Goal: Task Accomplishment & Management: Complete application form

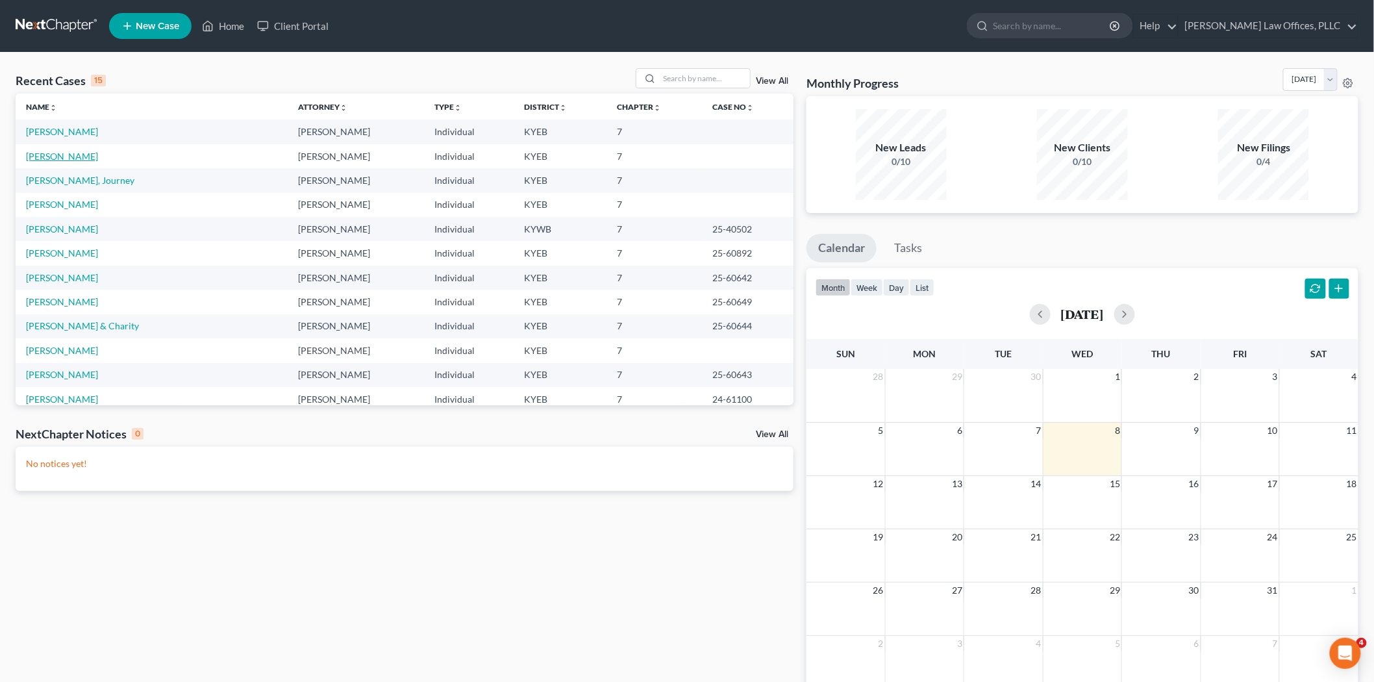
click at [49, 155] on link "[PERSON_NAME]" at bounding box center [62, 156] width 72 height 11
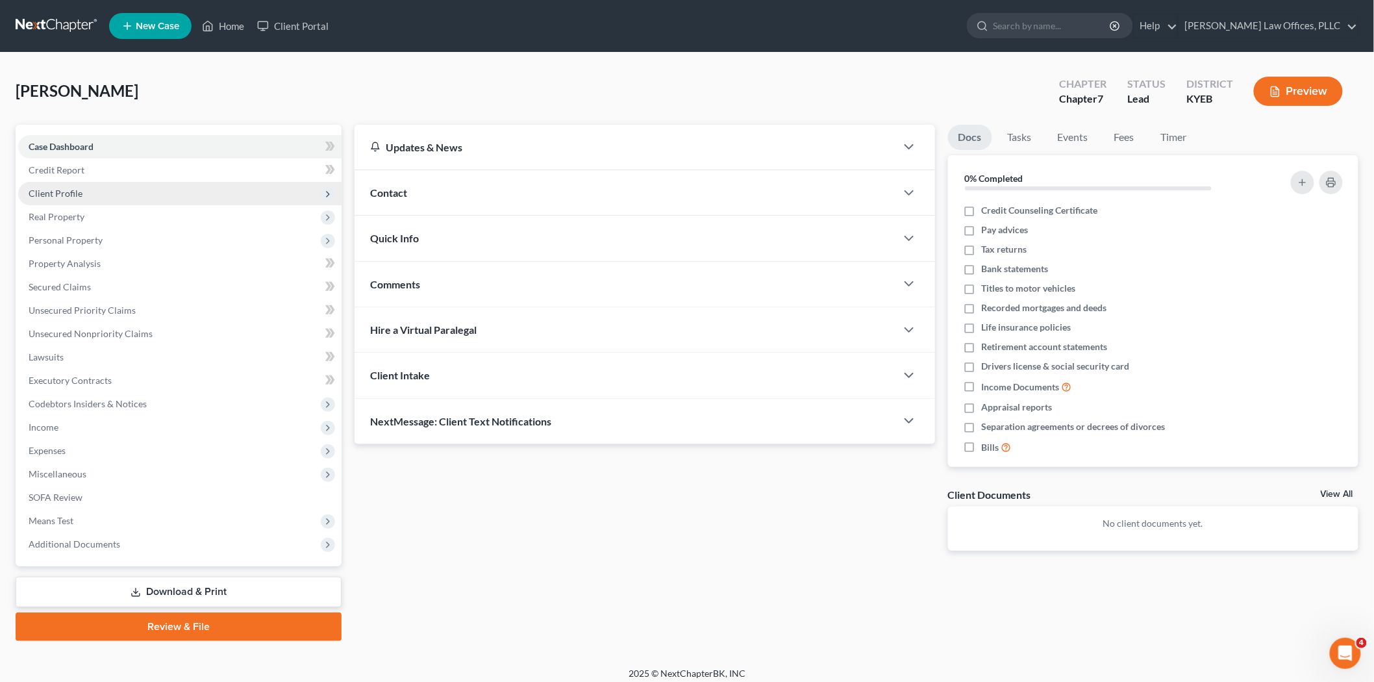
click at [73, 193] on span "Client Profile" at bounding box center [56, 193] width 54 height 11
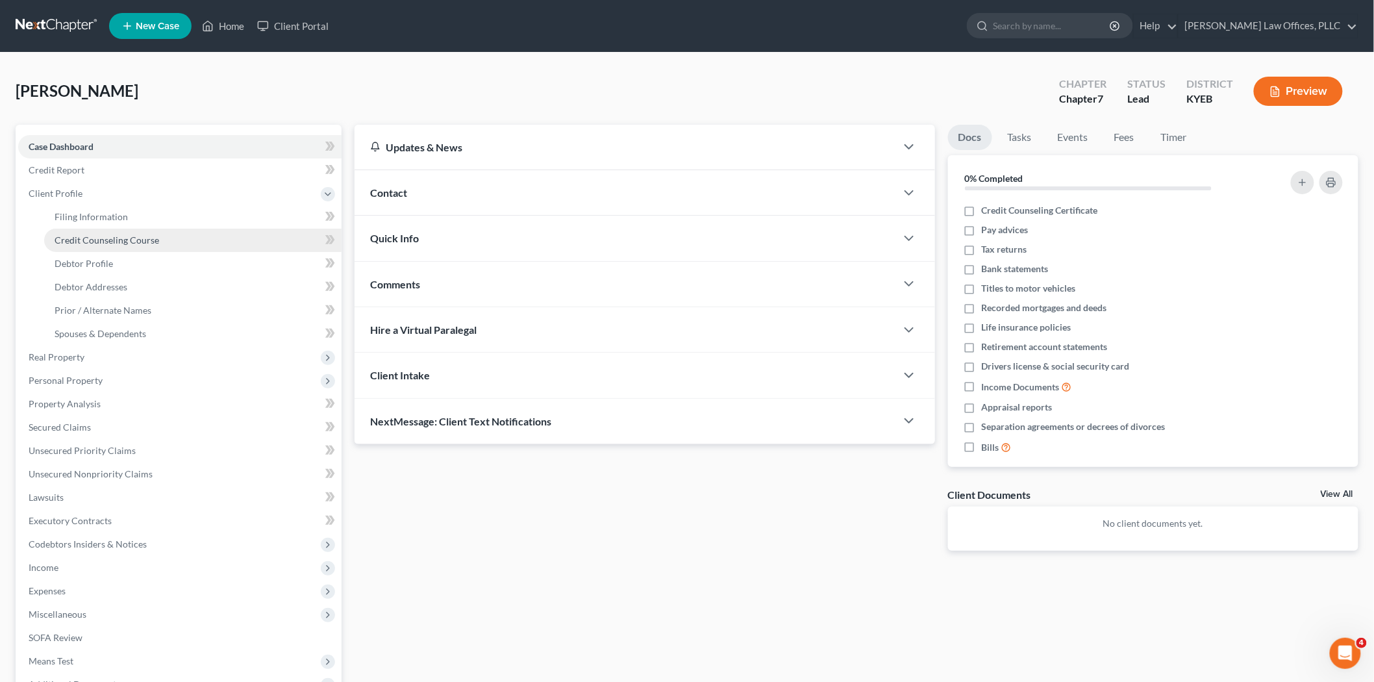
click at [88, 236] on span "Credit Counseling Course" at bounding box center [107, 239] width 105 height 11
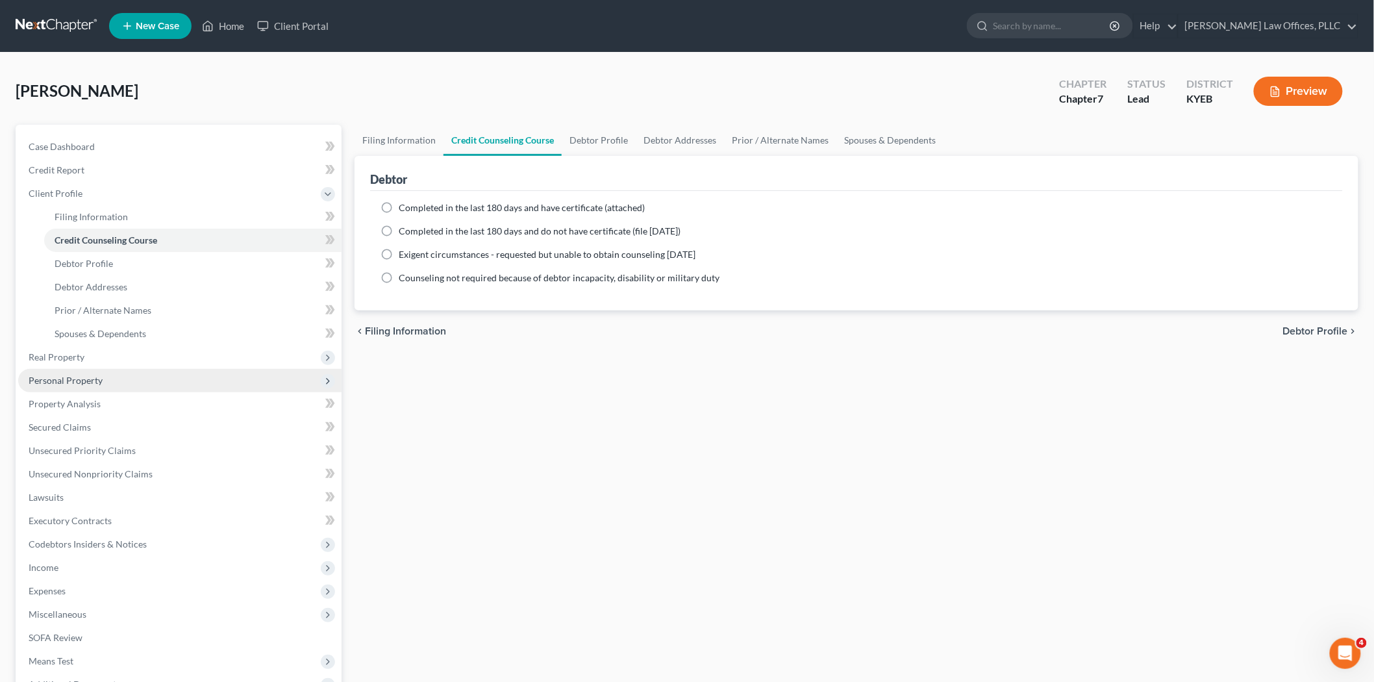
click at [88, 381] on span "Personal Property" at bounding box center [66, 380] width 74 height 11
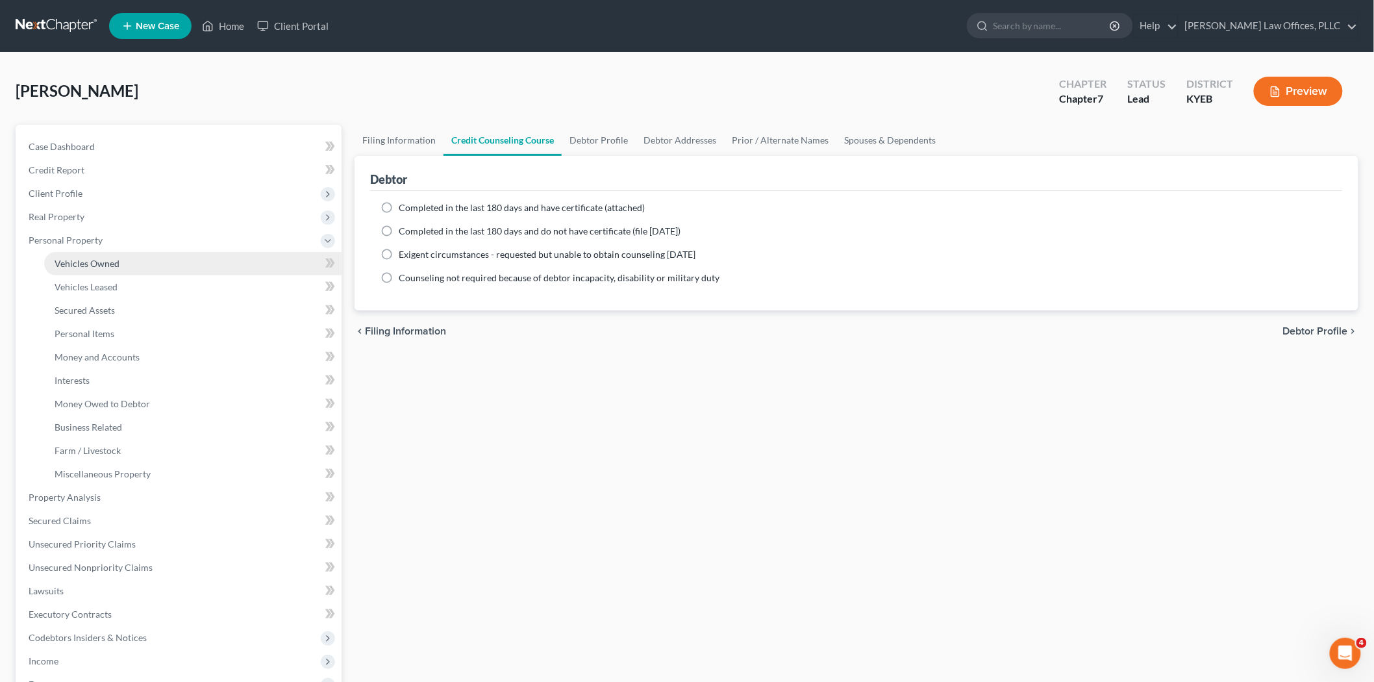
click at [102, 262] on span "Vehicles Owned" at bounding box center [87, 263] width 65 height 11
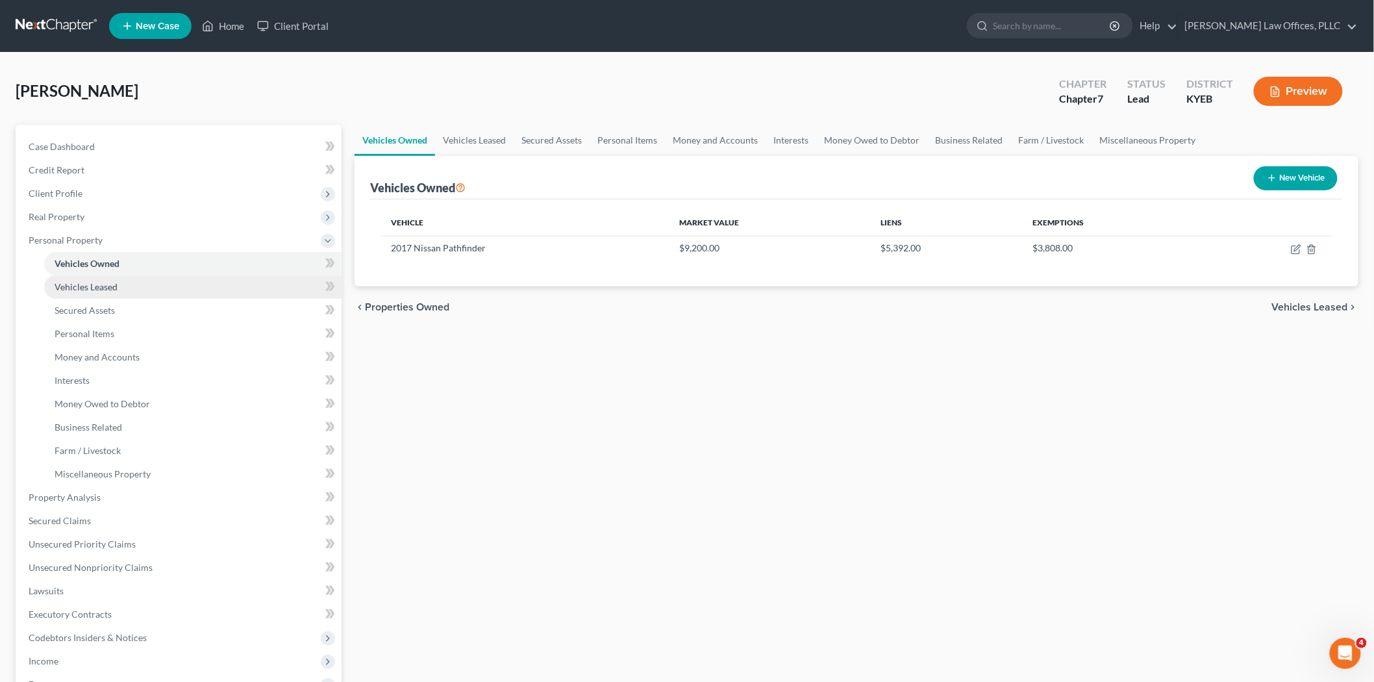
click at [107, 286] on span "Vehicles Leased" at bounding box center [86, 286] width 63 height 11
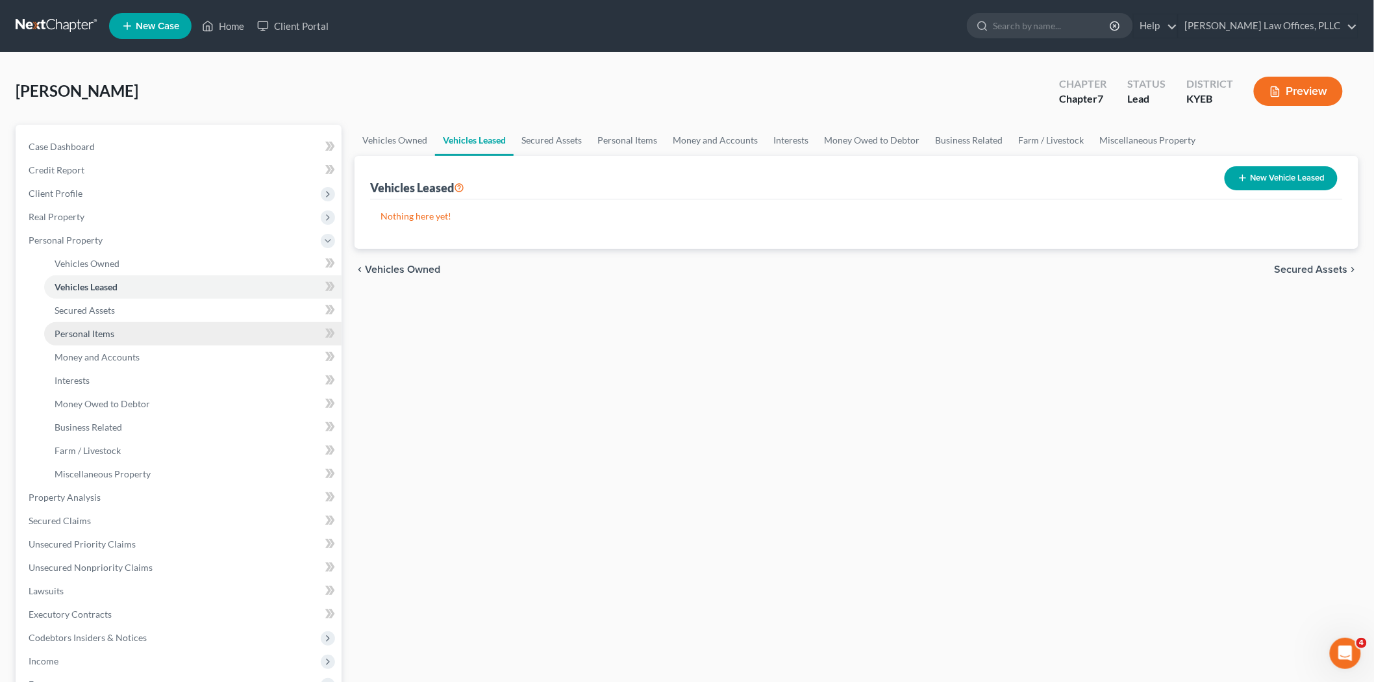
click at [100, 322] on link "Personal Items" at bounding box center [192, 333] width 297 height 23
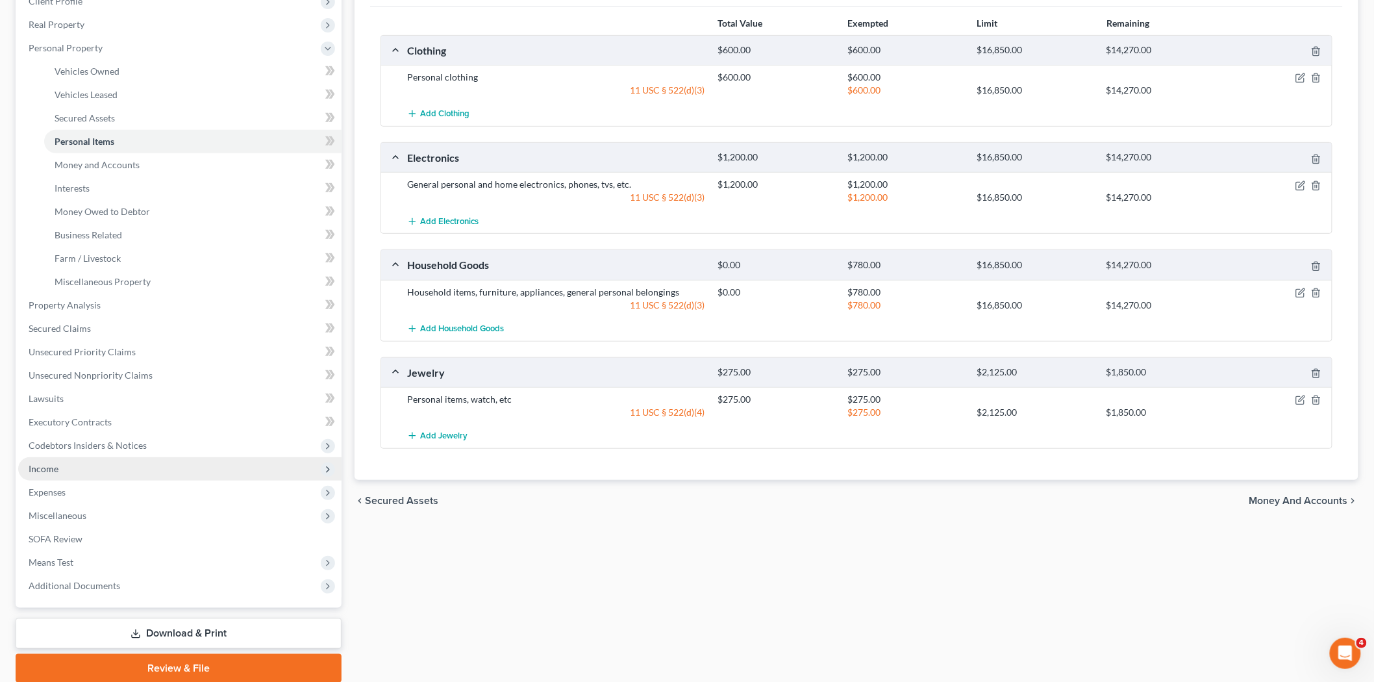
click at [92, 461] on span "Income" at bounding box center [179, 468] width 323 height 23
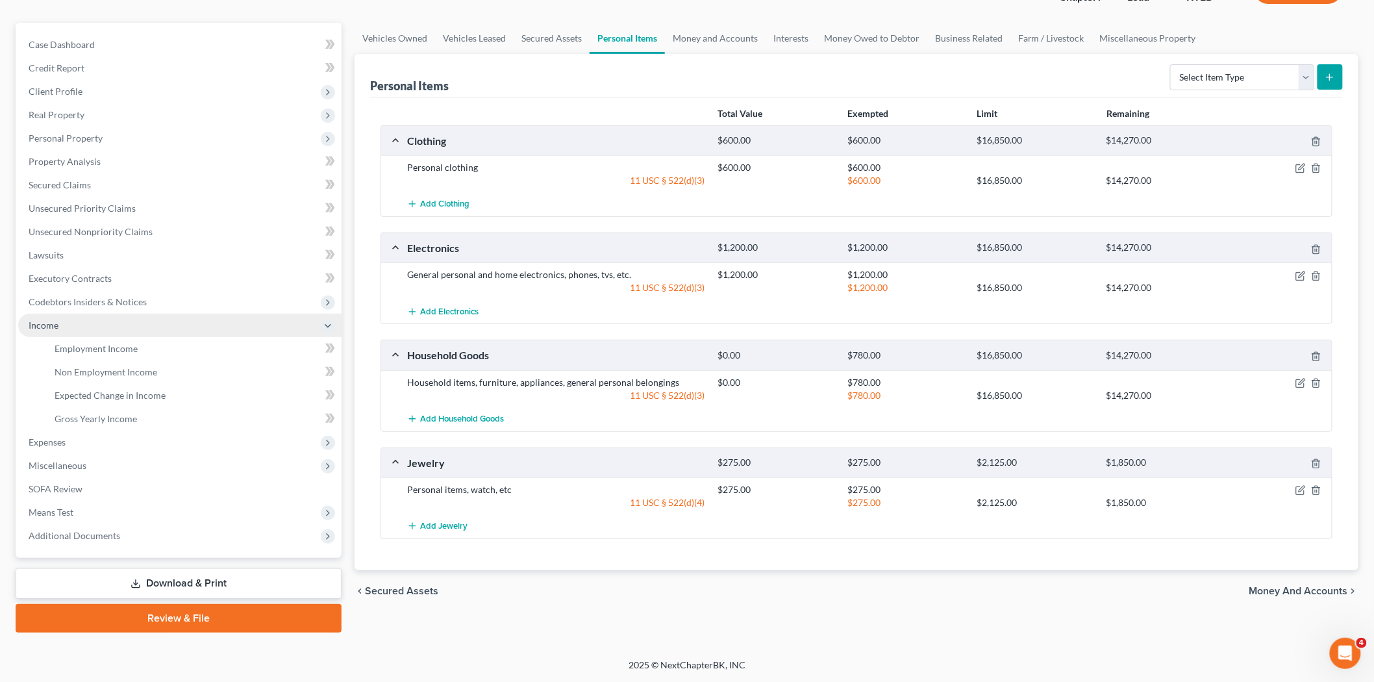
scroll to position [100, 0]
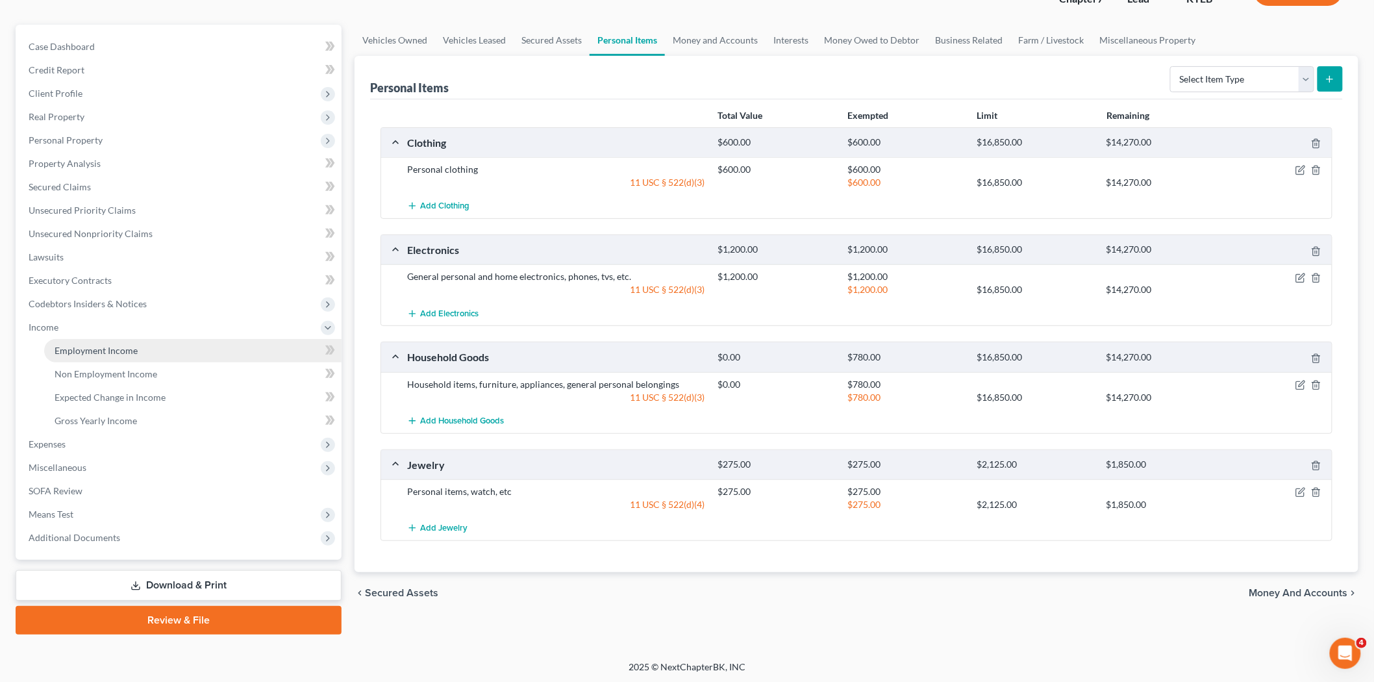
click at [108, 355] on link "Employment Income" at bounding box center [192, 350] width 297 height 23
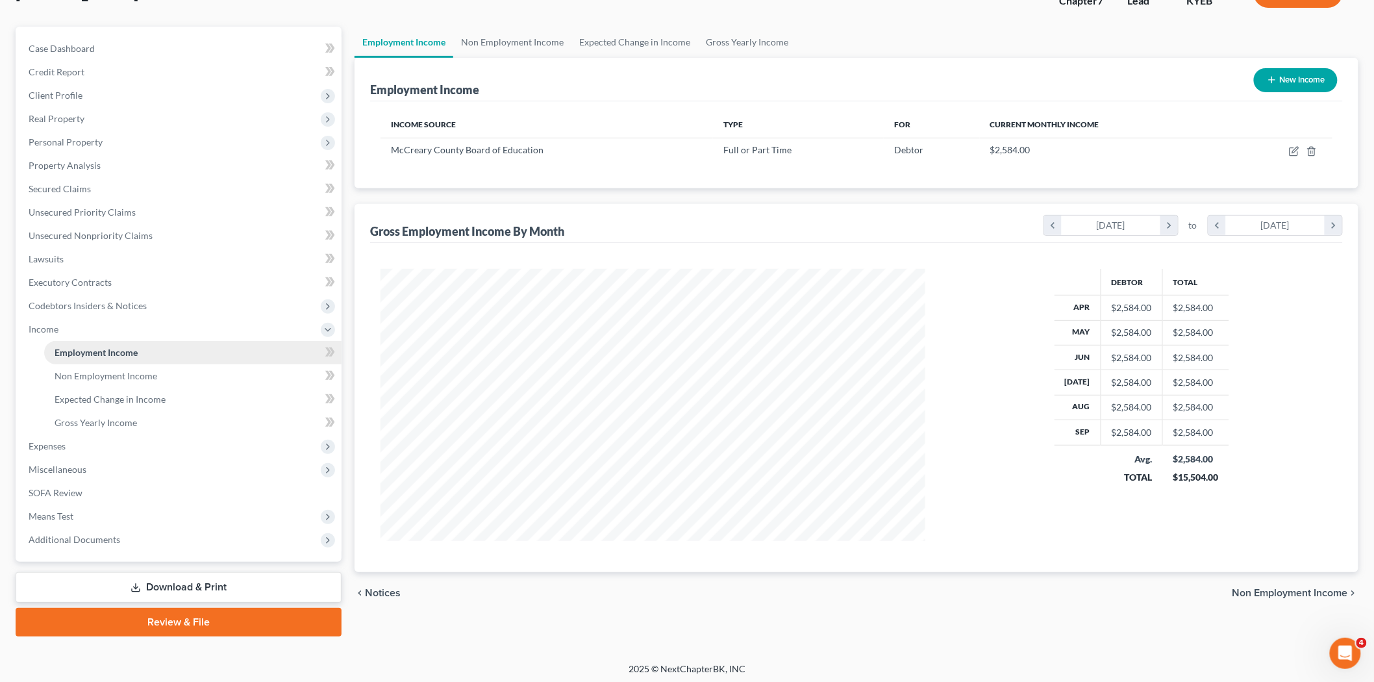
scroll to position [100, 0]
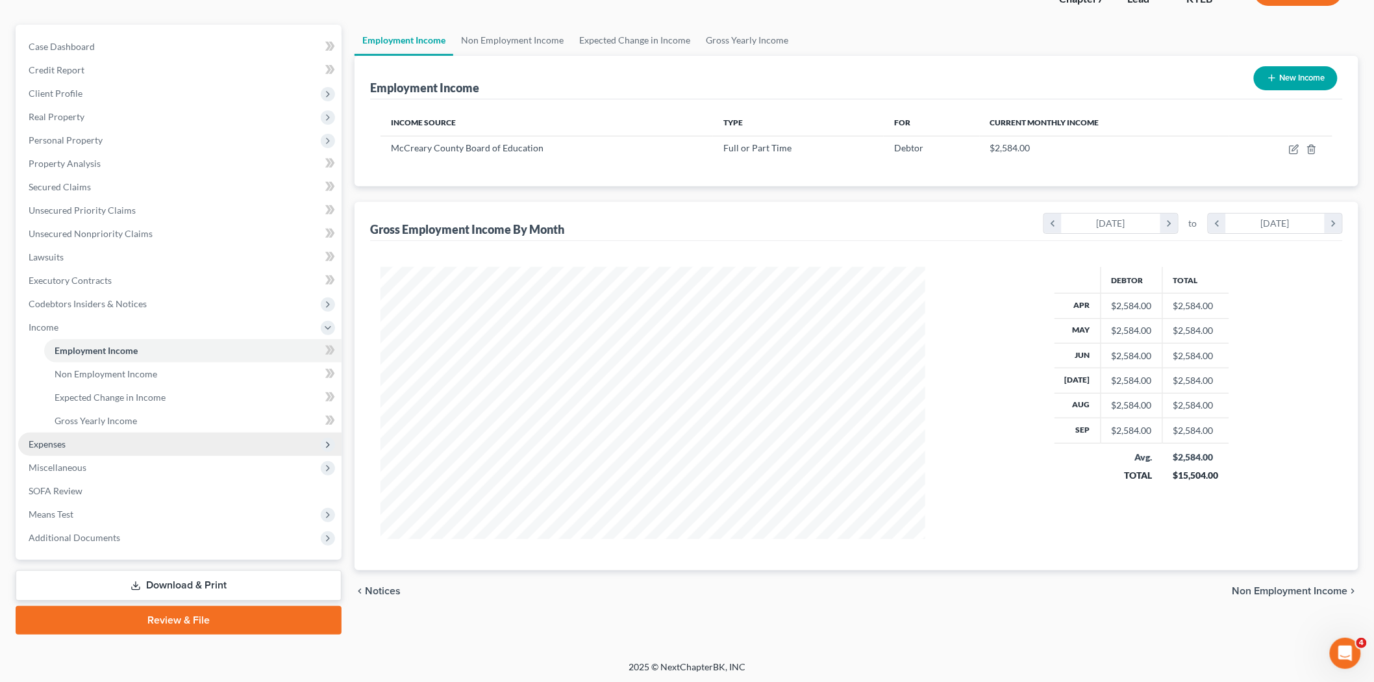
click at [81, 445] on span "Expenses" at bounding box center [179, 444] width 323 height 23
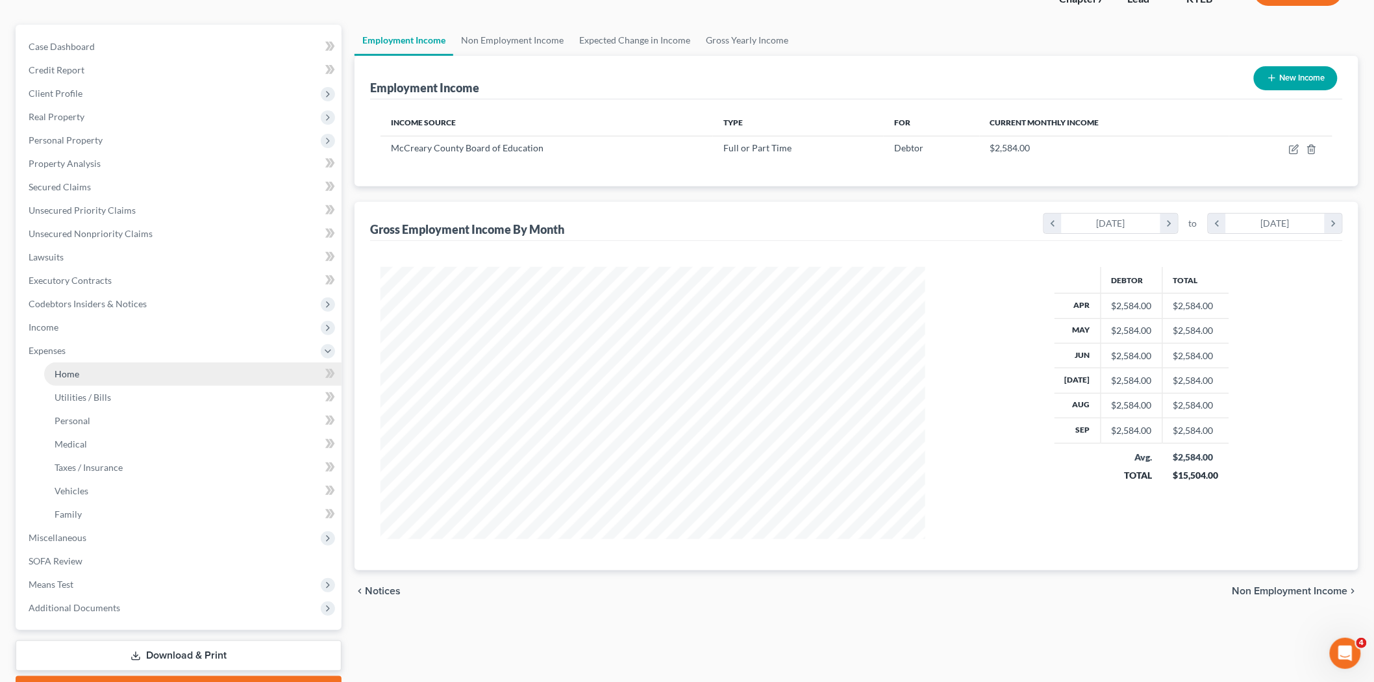
click at [91, 373] on link "Home" at bounding box center [192, 373] width 297 height 23
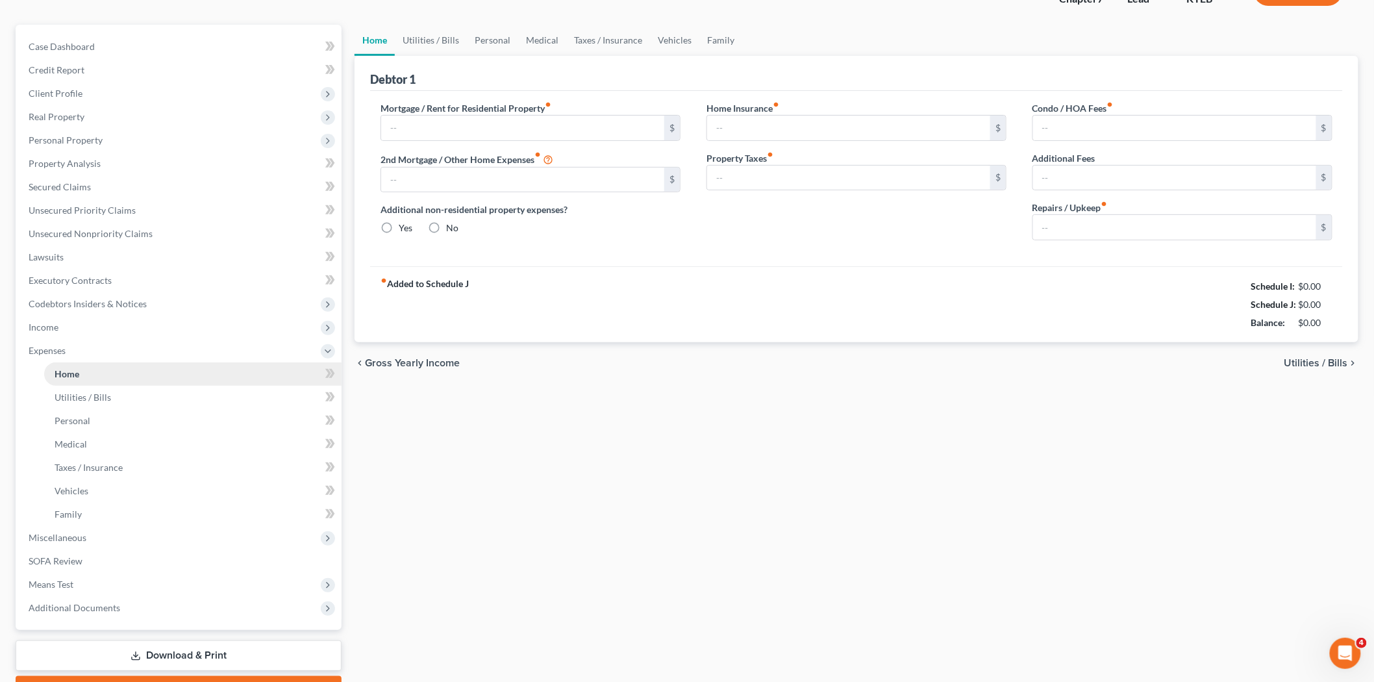
type input "250.00"
type input "0.00"
radio input "true"
type input "0.00"
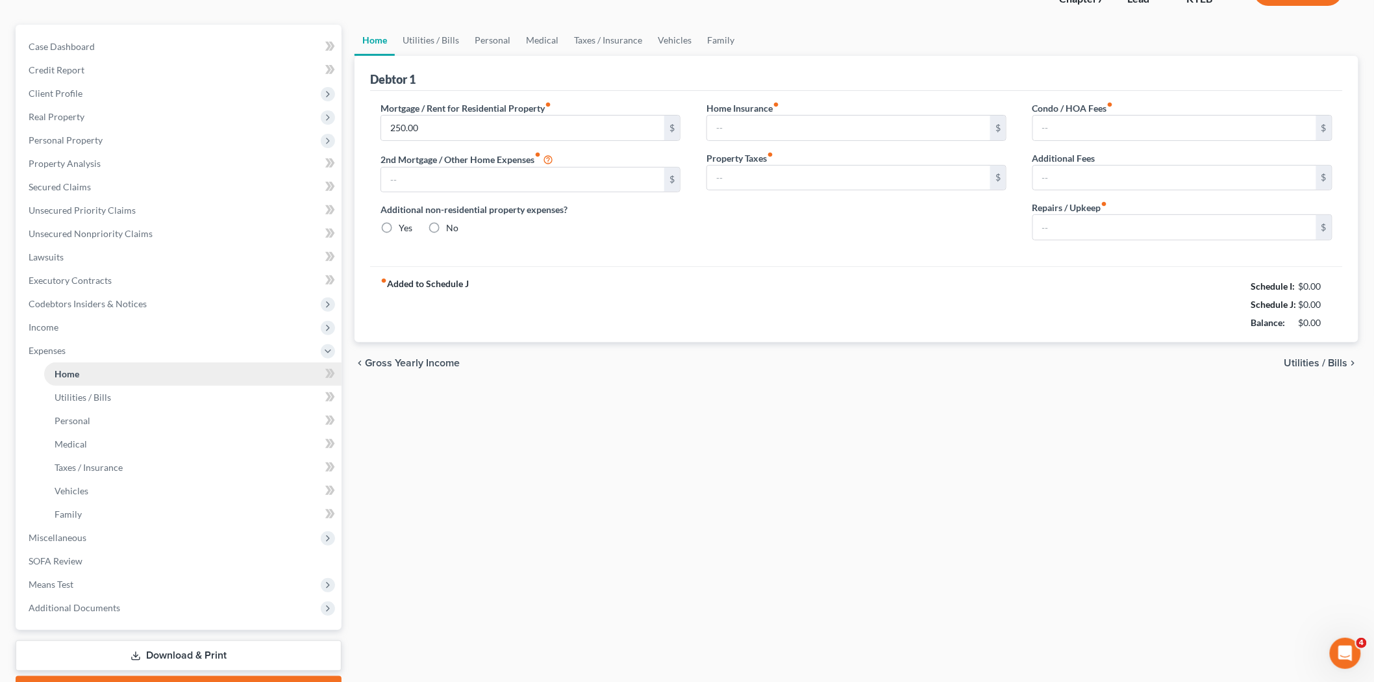
type input "0.00"
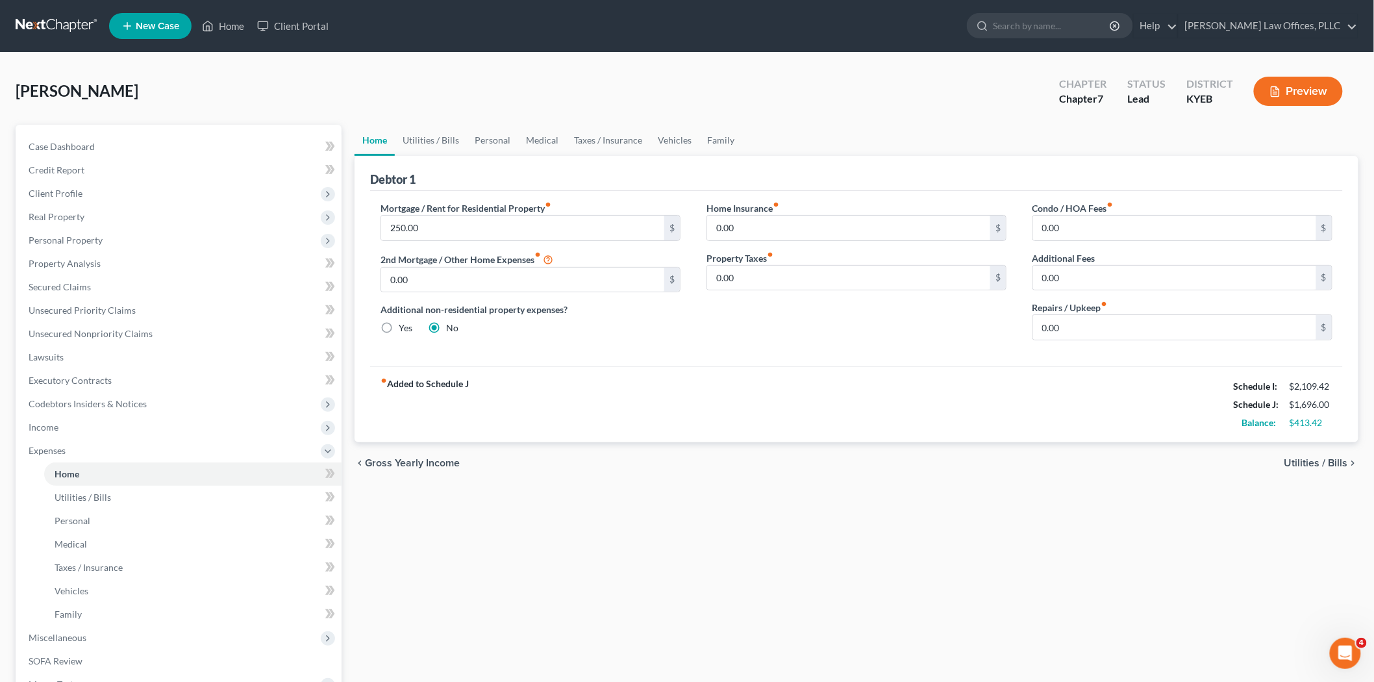
scroll to position [171, 0]
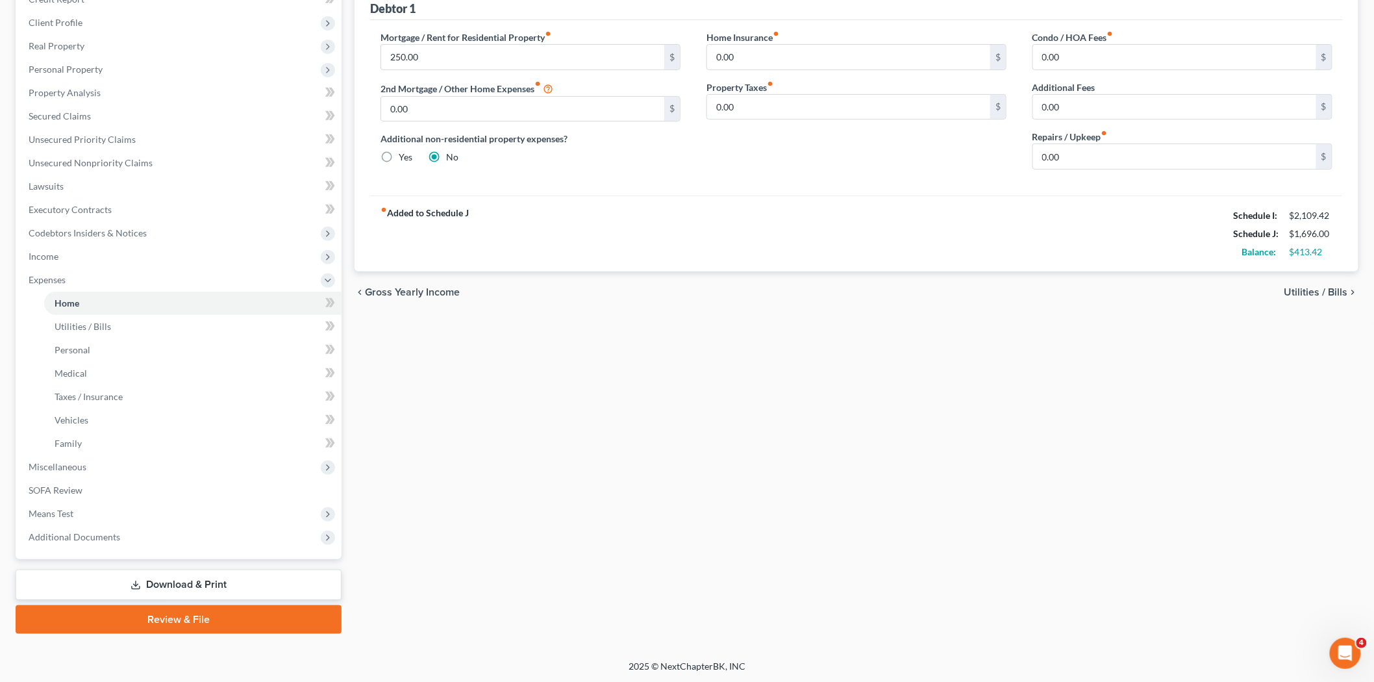
click at [177, 579] on link "Download & Print" at bounding box center [179, 585] width 326 height 31
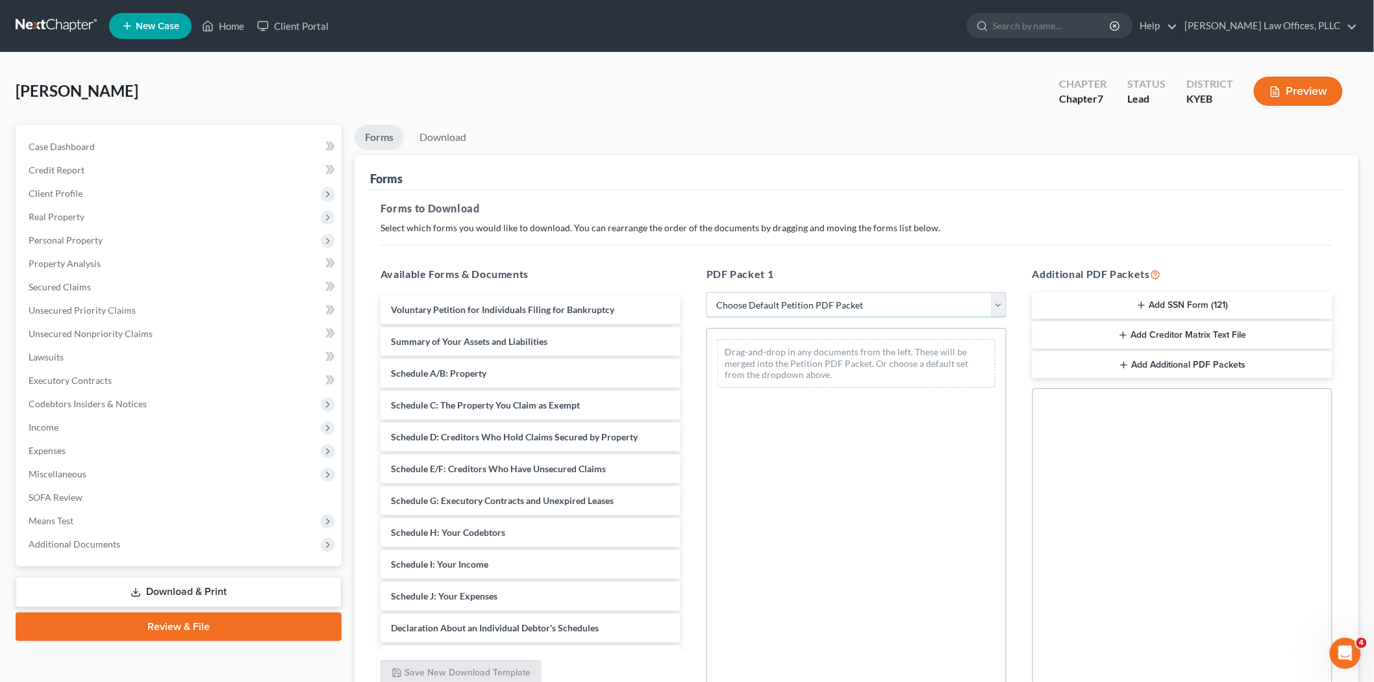
click at [847, 293] on select "Choose Default Petition PDF Packet Complete Bankruptcy Petition (all forms and …" at bounding box center [857, 305] width 300 height 26
select select "0"
click at [707, 292] on select "Choose Default Petition PDF Packet Complete Bankruptcy Petition (all forms and …" at bounding box center [857, 305] width 300 height 26
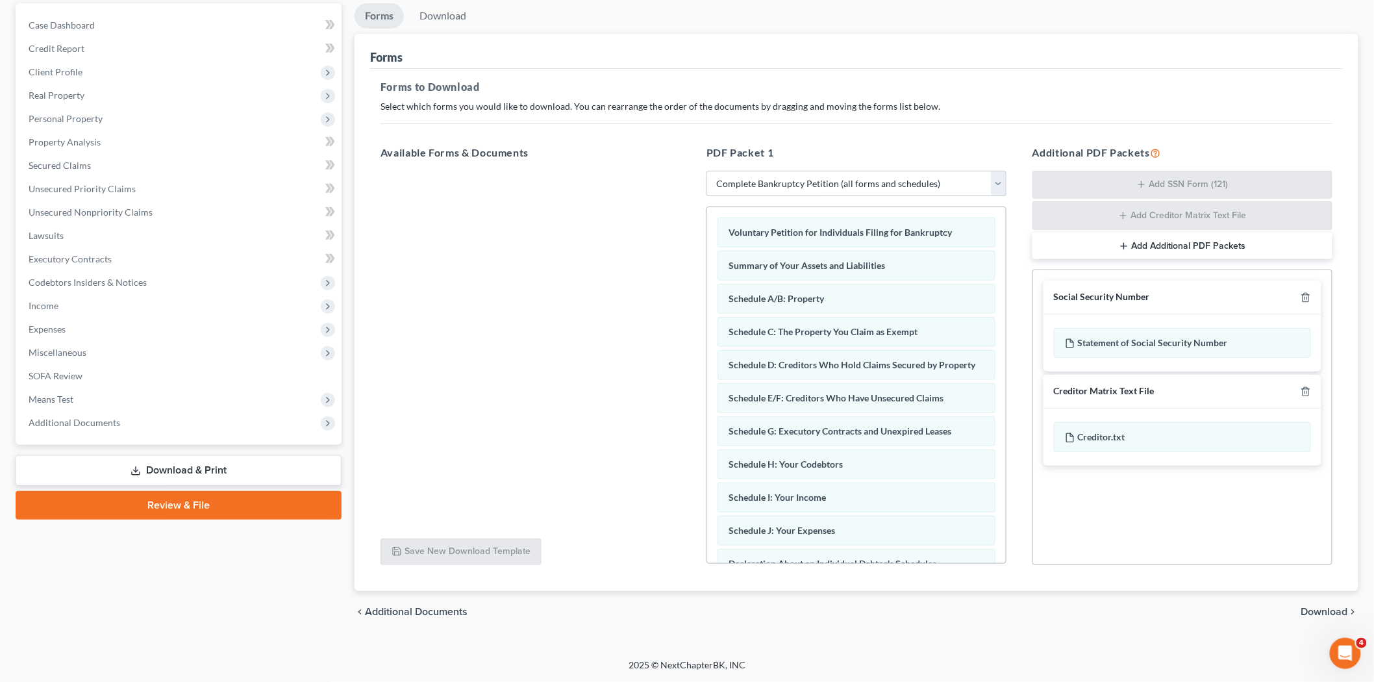
click at [1329, 607] on span "Download" at bounding box center [1324, 612] width 47 height 10
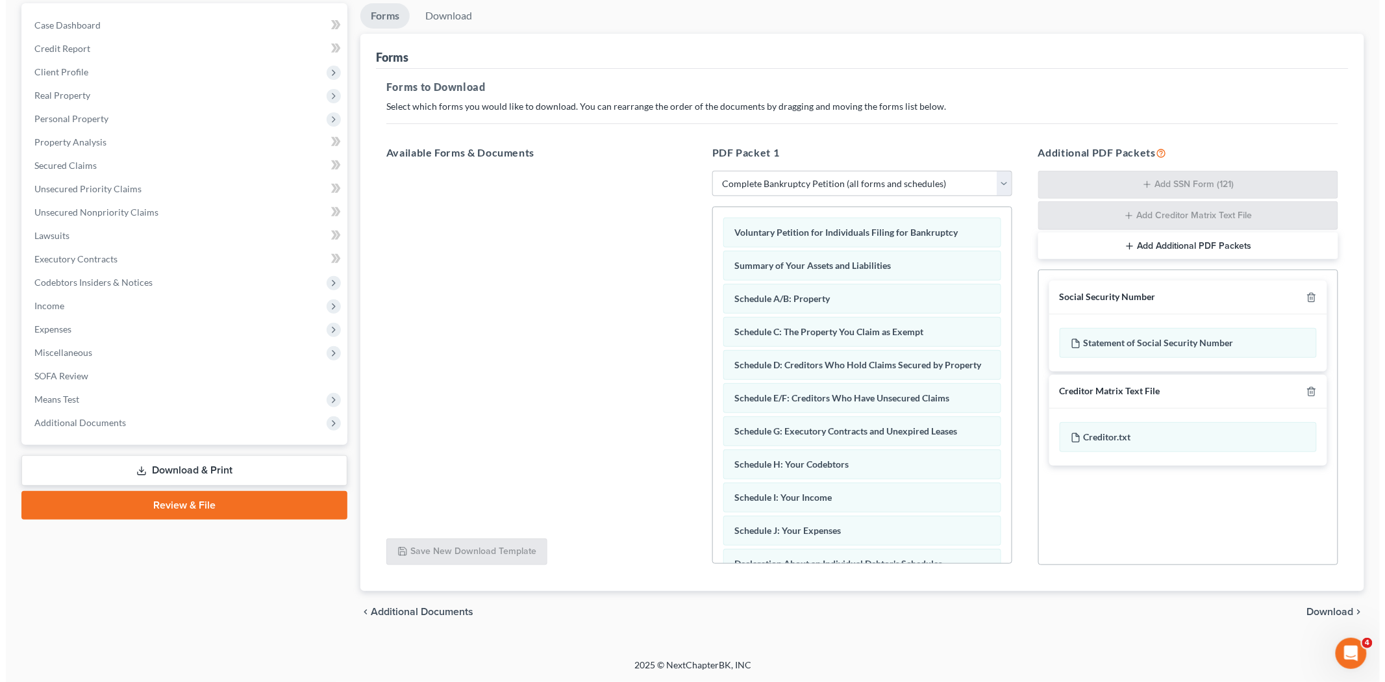
scroll to position [7, 0]
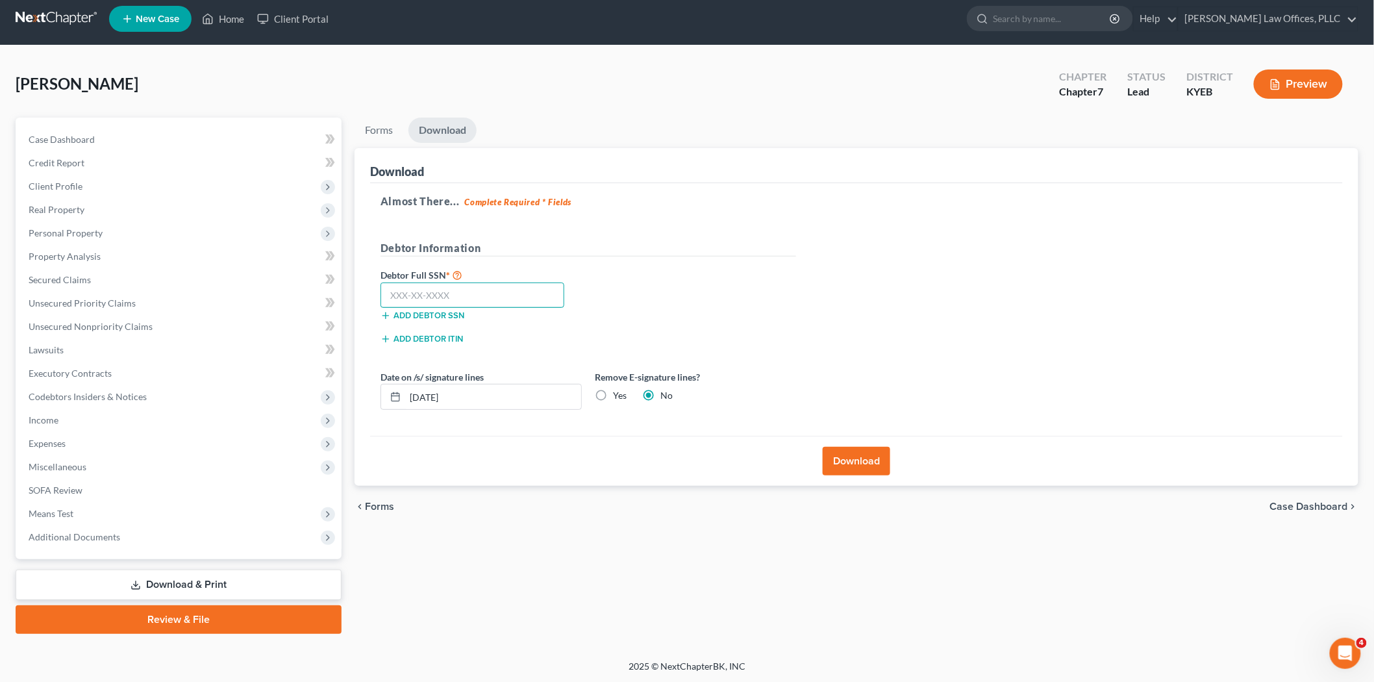
click at [452, 293] on input "text" at bounding box center [473, 295] width 184 height 26
type input "285-78-6865"
click at [842, 464] on button "Download" at bounding box center [857, 461] width 68 height 29
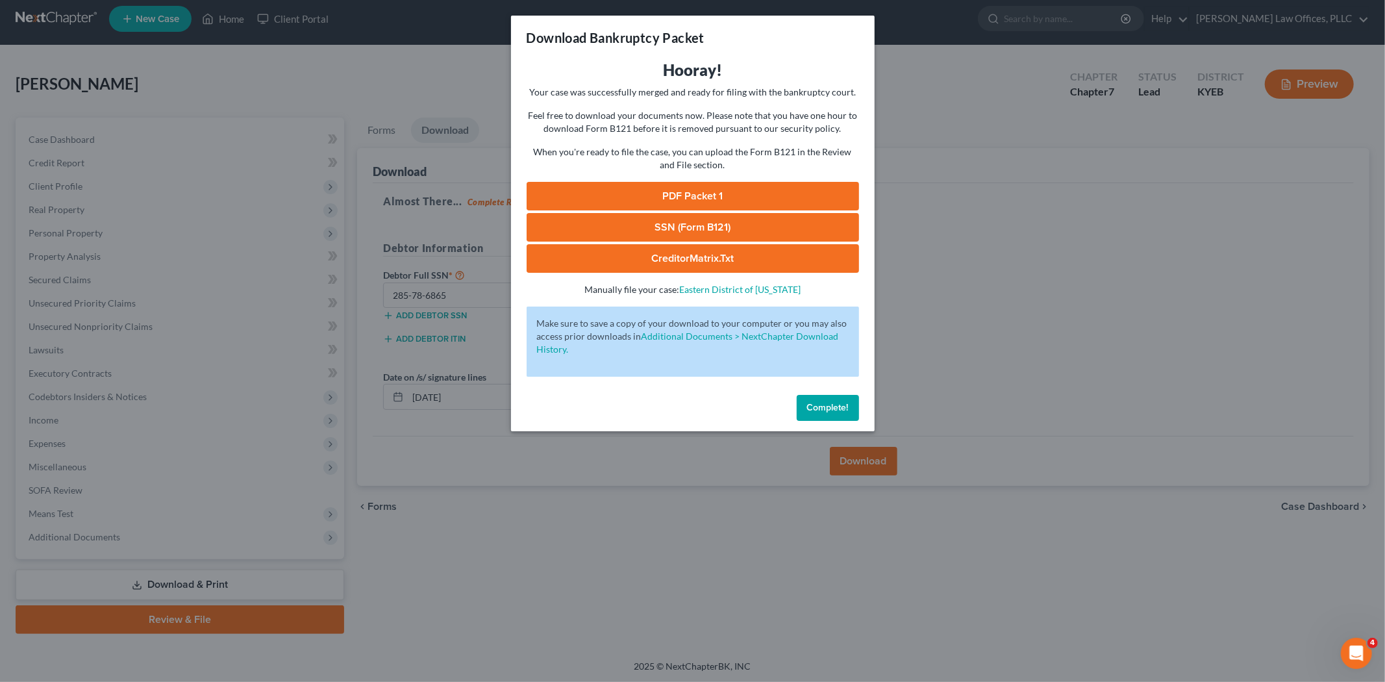
click at [760, 192] on link "PDF Packet 1" at bounding box center [693, 196] width 333 height 29
click at [689, 232] on link "SSN (Form B121)" at bounding box center [693, 227] width 333 height 29
click at [697, 264] on link "CreditorMatrix.txt" at bounding box center [693, 258] width 333 height 29
click at [686, 194] on link "PDF Packet 1" at bounding box center [693, 196] width 333 height 29
click at [732, 232] on link "SSN (Form B121)" at bounding box center [693, 227] width 333 height 29
